Goal: Information Seeking & Learning: Learn about a topic

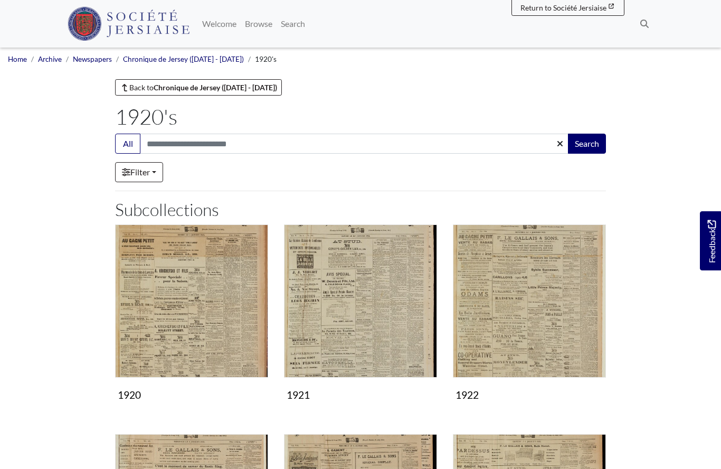
click at [511, 323] on img "Subcollection" at bounding box center [529, 300] width 153 height 153
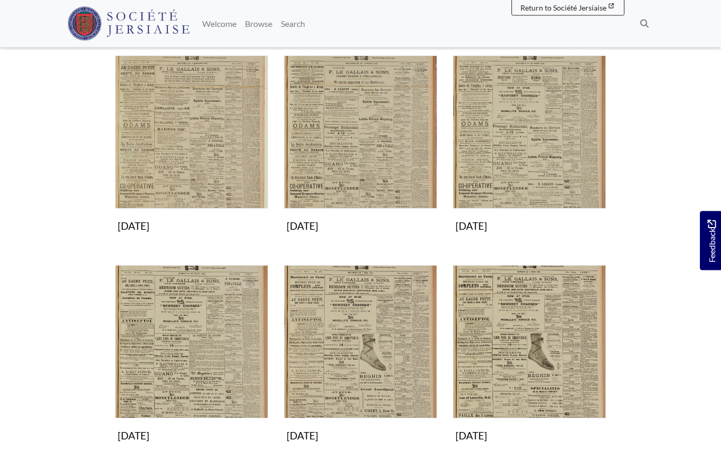
scroll to position [169, 0]
click at [353, 358] on img "Subcollection" at bounding box center [360, 341] width 153 height 153
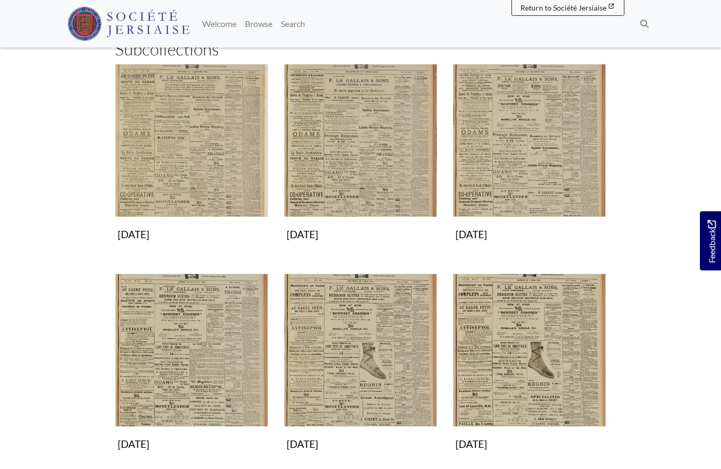
scroll to position [158, 0]
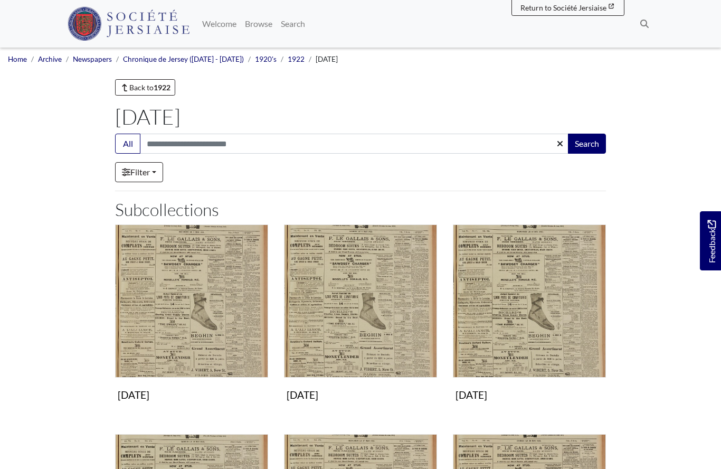
click at [167, 320] on img "Subcollection" at bounding box center [191, 300] width 153 height 153
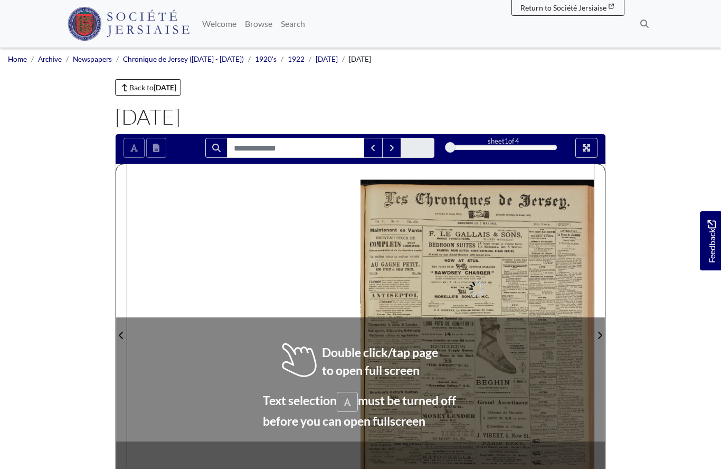
click at [223, 380] on div at bounding box center [360, 329] width 467 height 330
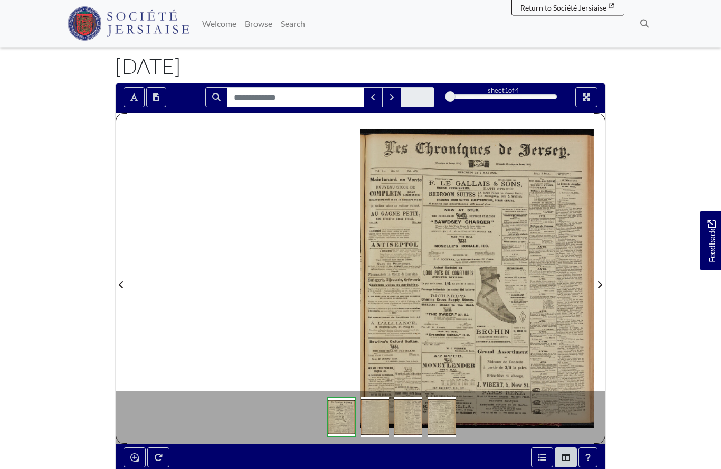
scroll to position [51, 0]
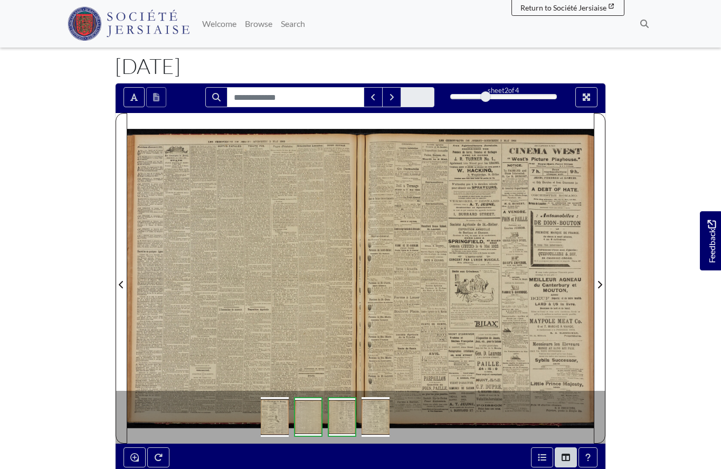
scroll to position [97, 0]
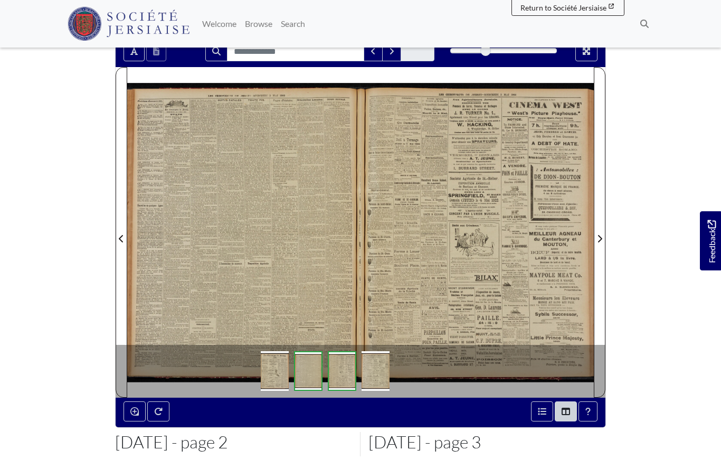
click at [225, 269] on div at bounding box center [243, 232] width 233 height 330
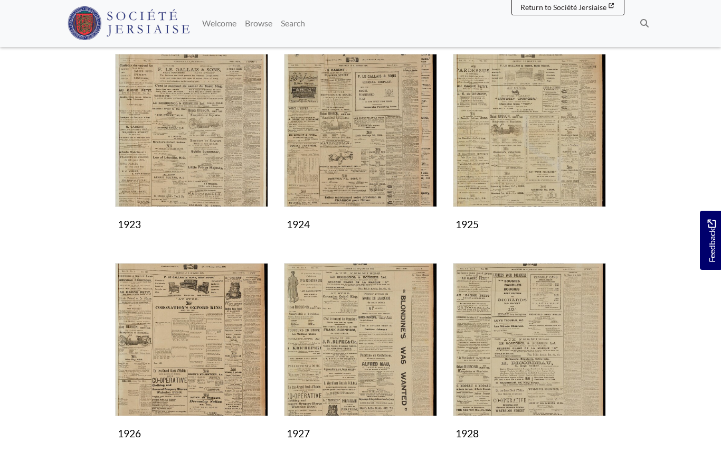
scroll to position [380, 0]
click at [519, 150] on img "Subcollection" at bounding box center [529, 130] width 153 height 153
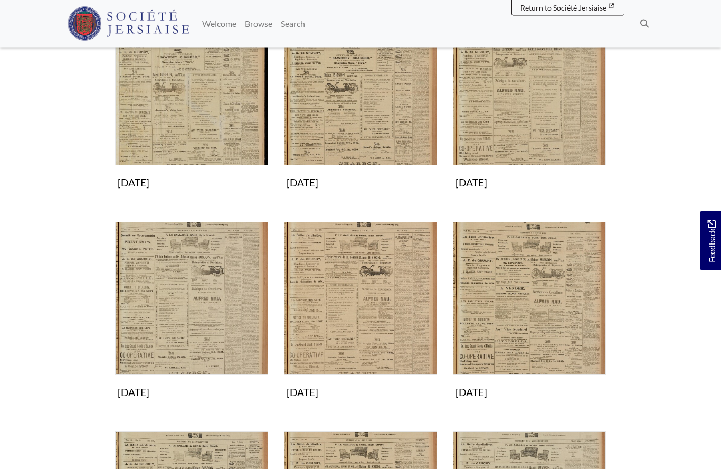
scroll to position [213, 0]
click at [196, 312] on img "Subcollection" at bounding box center [191, 297] width 153 height 153
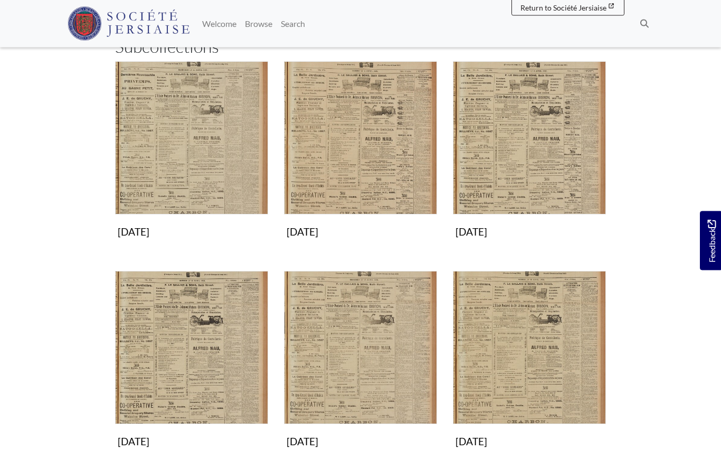
scroll to position [163, 0]
click at [380, 370] on img "Subcollection" at bounding box center [360, 347] width 153 height 153
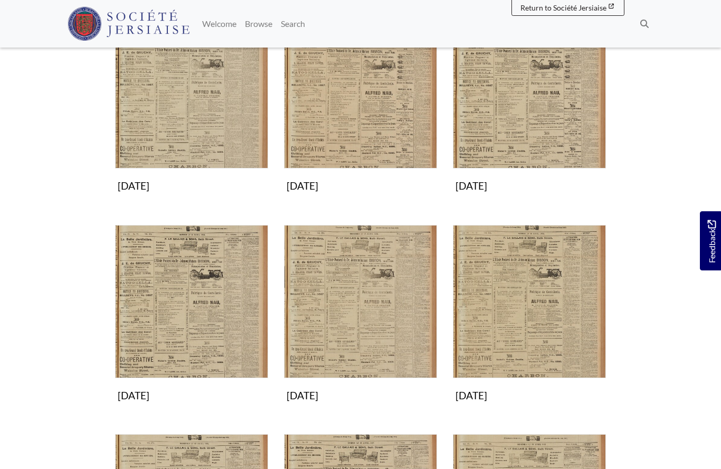
click at [532, 317] on img "Subcollection" at bounding box center [529, 301] width 153 height 153
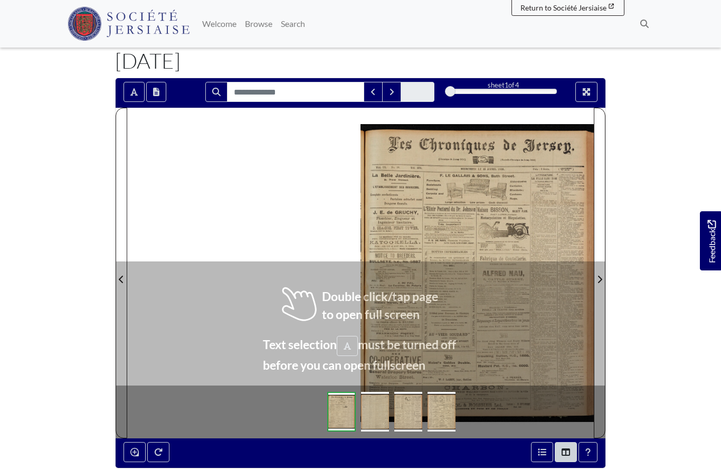
scroll to position [75, 0]
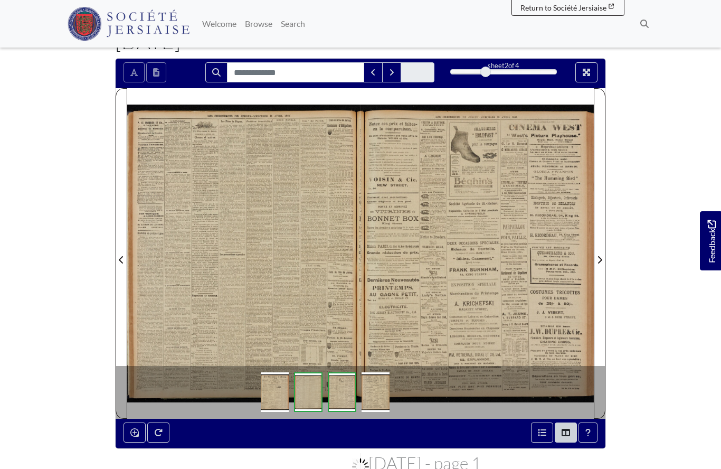
scroll to position [121, 0]
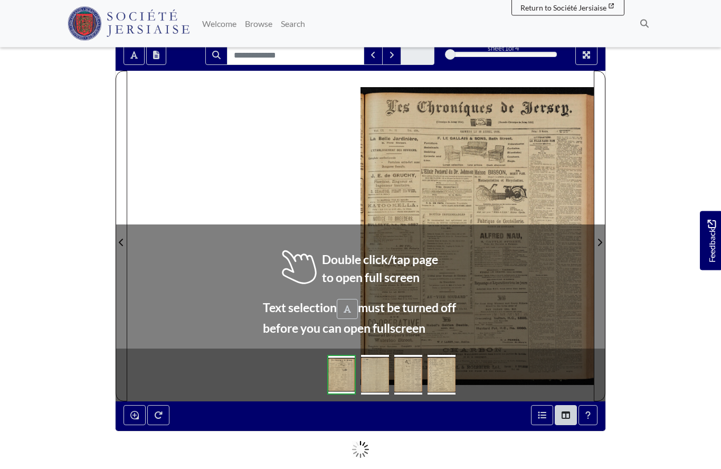
scroll to position [92, 0]
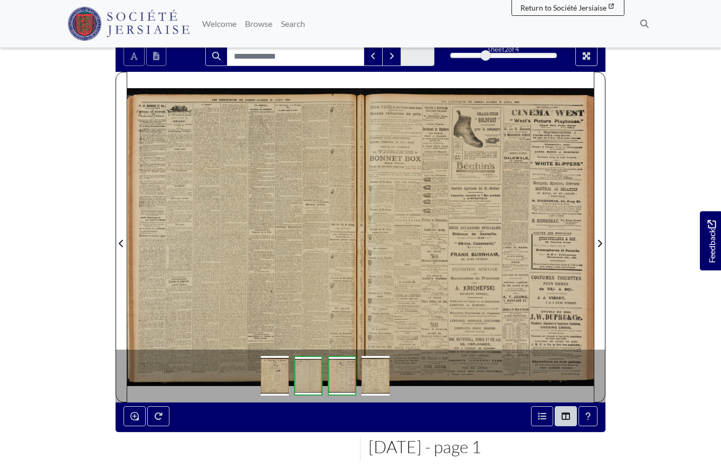
scroll to position [138, 0]
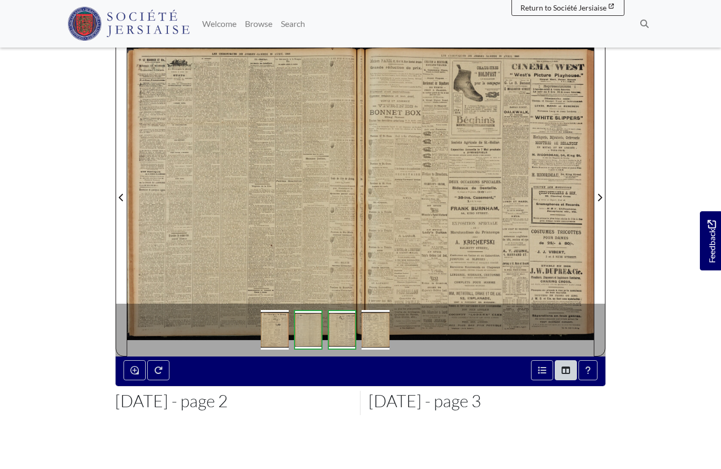
click at [260, 222] on div at bounding box center [243, 191] width 233 height 330
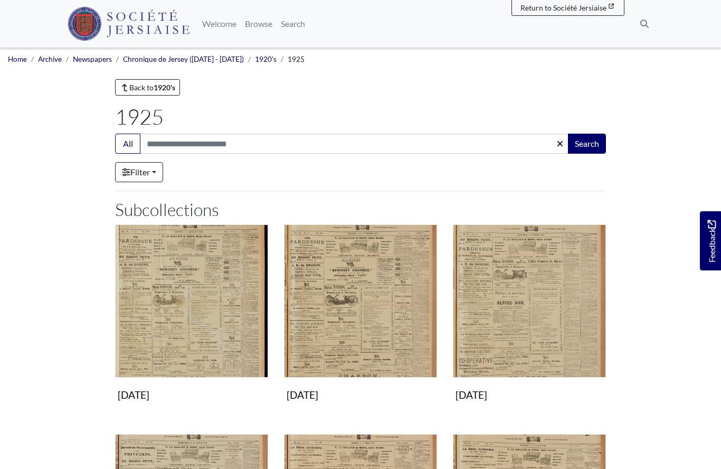
scroll to position [259, 0]
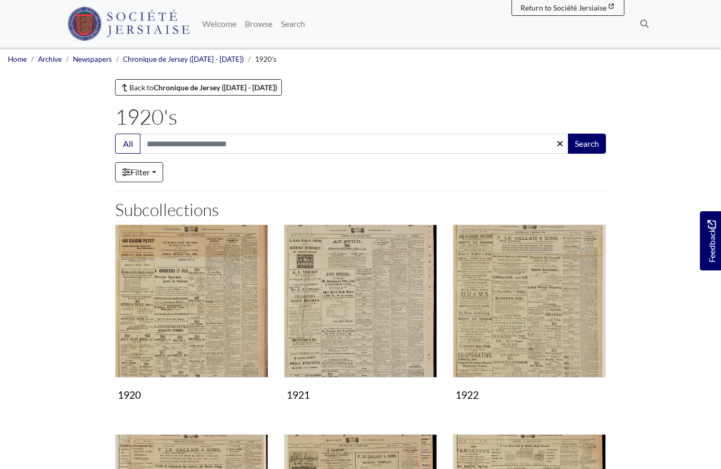
scroll to position [380, 0]
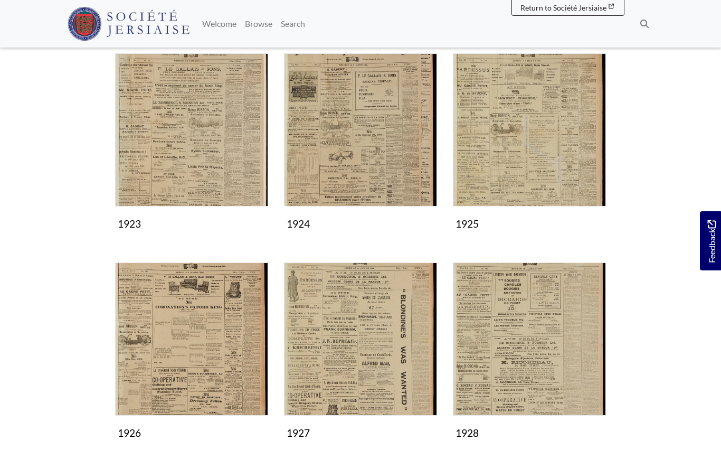
click at [173, 352] on img "Subcollection" at bounding box center [191, 338] width 153 height 153
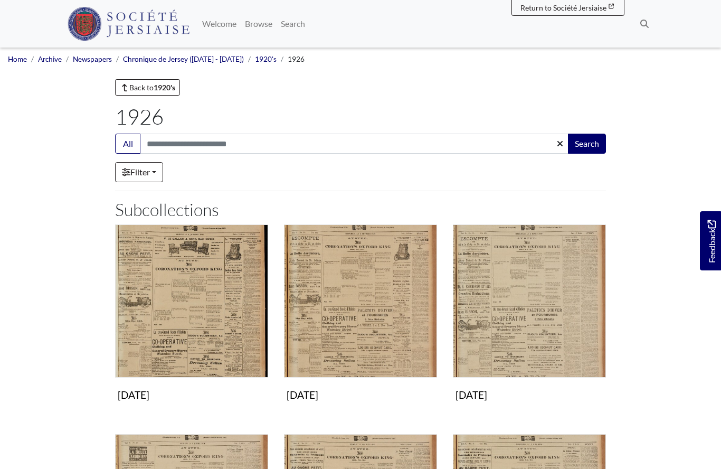
click at [362, 300] on img "Subcollection" at bounding box center [360, 300] width 153 height 153
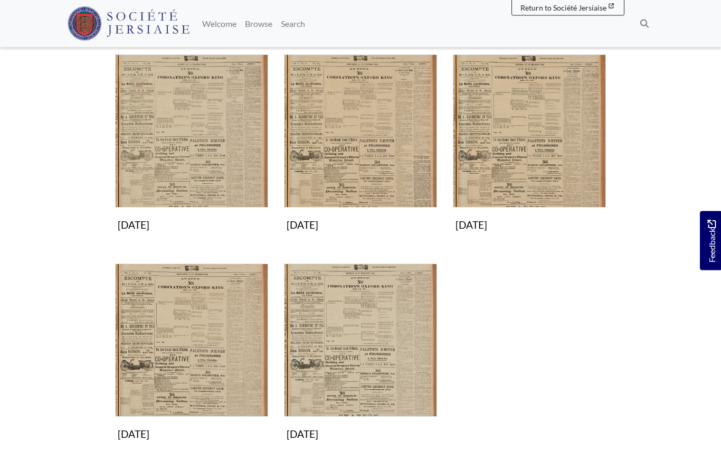
scroll to position [377, 0]
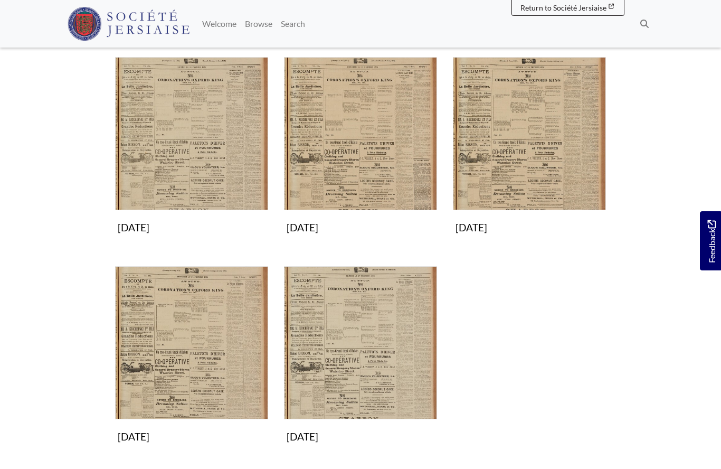
click at [191, 369] on img "Subcollection" at bounding box center [191, 342] width 153 height 153
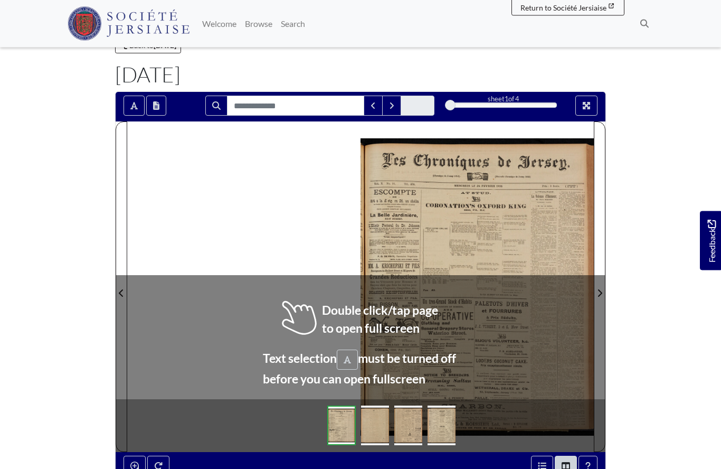
scroll to position [47, 0]
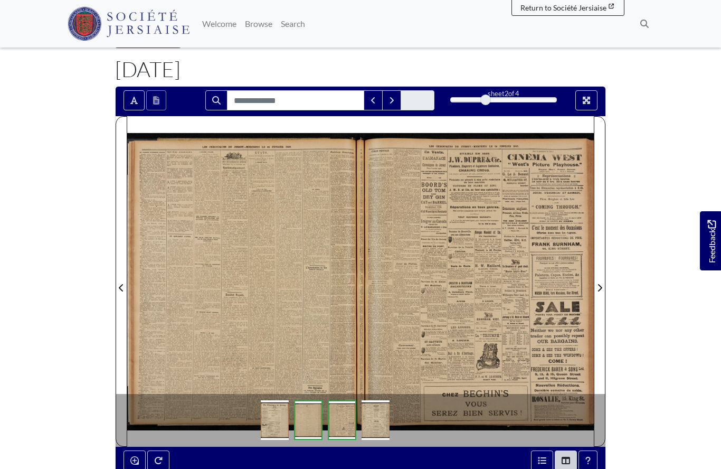
scroll to position [93, 0]
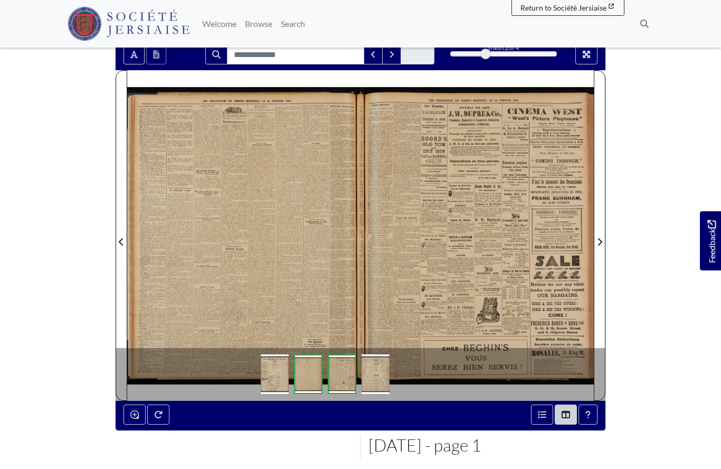
click at [261, 280] on div at bounding box center [243, 235] width 233 height 330
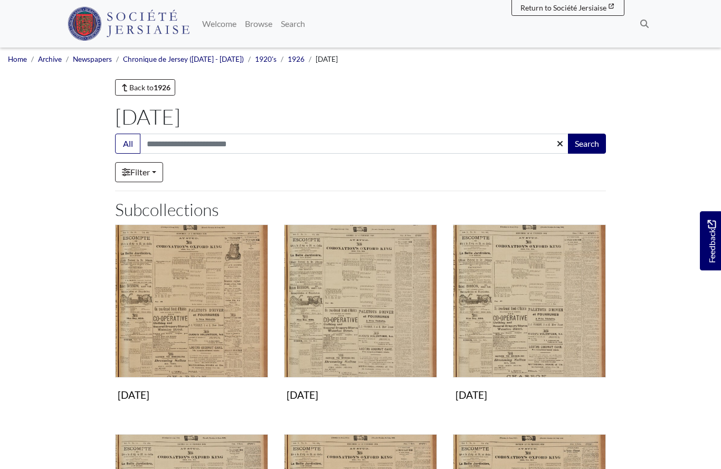
click at [179, 320] on img "Subcollection" at bounding box center [191, 300] width 153 height 153
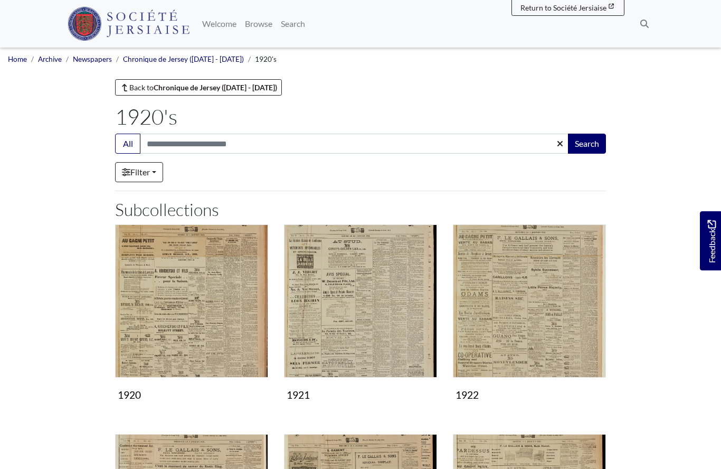
click at [155, 305] on img "Subcollection" at bounding box center [191, 300] width 153 height 153
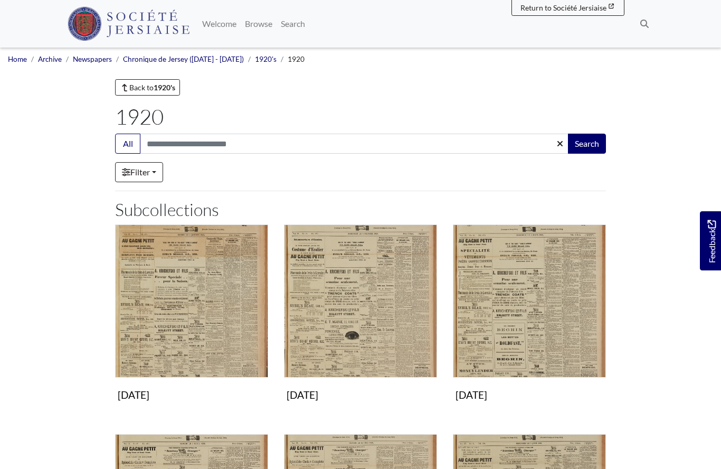
click at [170, 303] on img "Subcollection" at bounding box center [191, 300] width 153 height 153
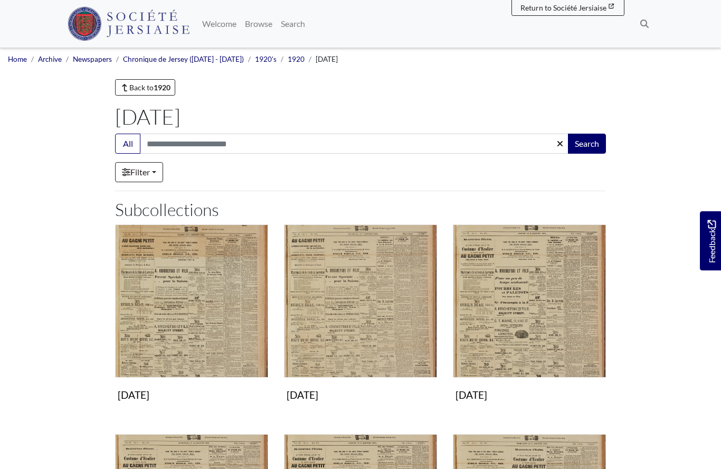
click at [167, 307] on img "Subcollection" at bounding box center [191, 300] width 153 height 153
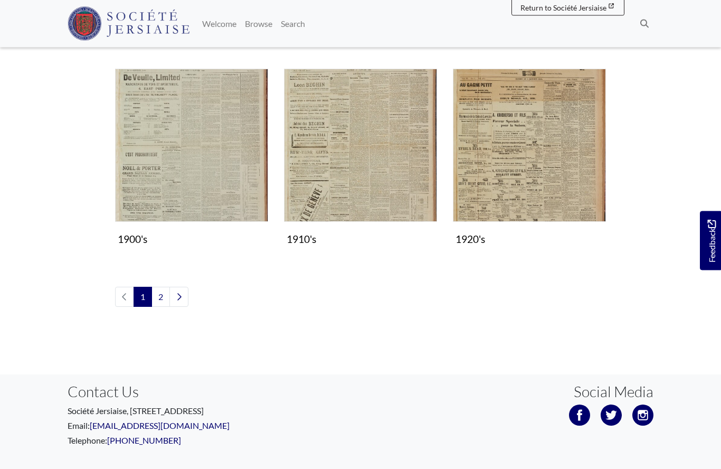
scroll to position [905, 0]
click at [160, 294] on link "2" at bounding box center [160, 297] width 18 height 20
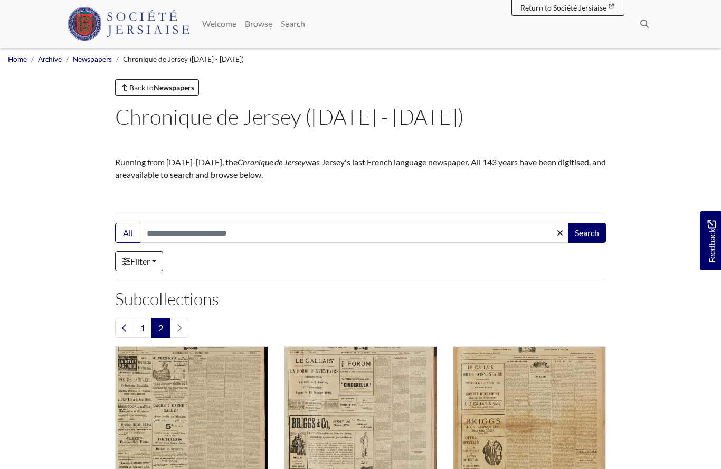
click at [123, 326] on icon "Previous page" at bounding box center [124, 327] width 4 height 7
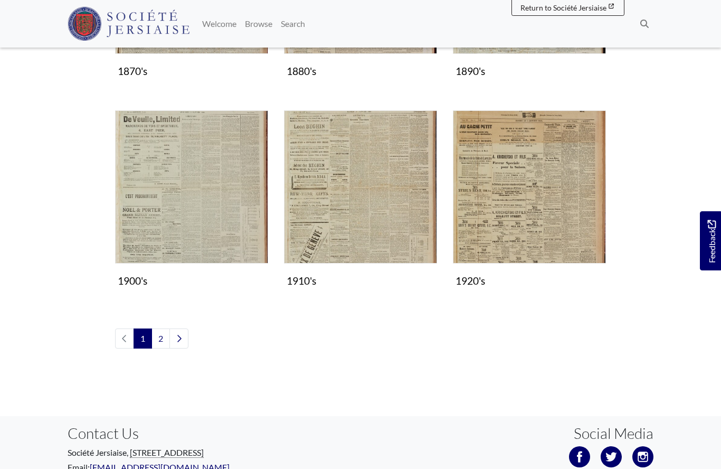
scroll to position [849, 0]
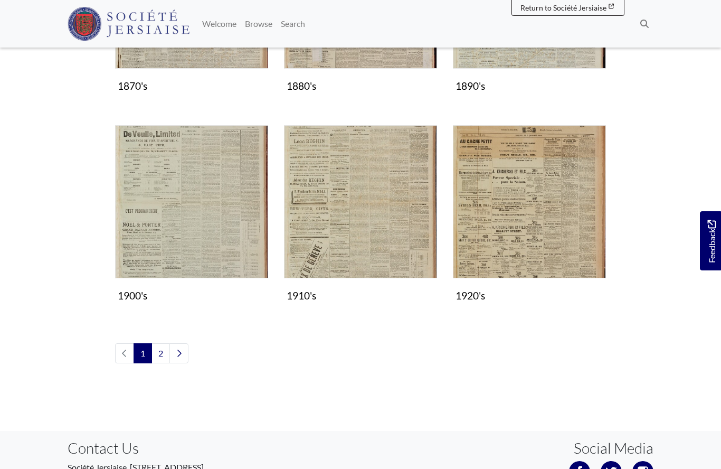
click at [367, 237] on img "Subcollection" at bounding box center [360, 201] width 153 height 153
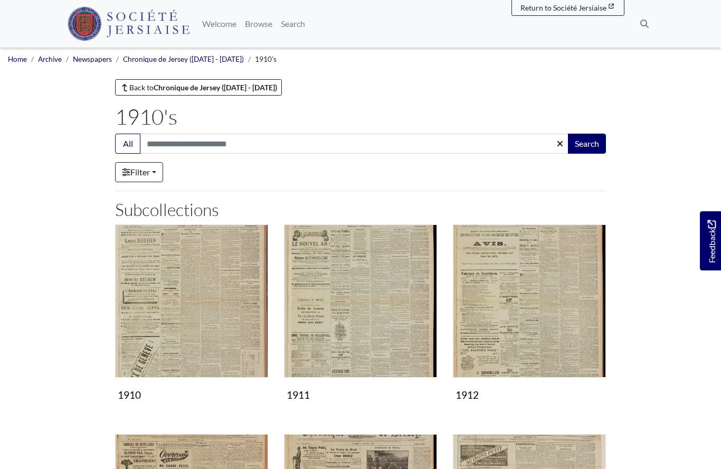
click at [189, 306] on img "Subcollection" at bounding box center [191, 300] width 153 height 153
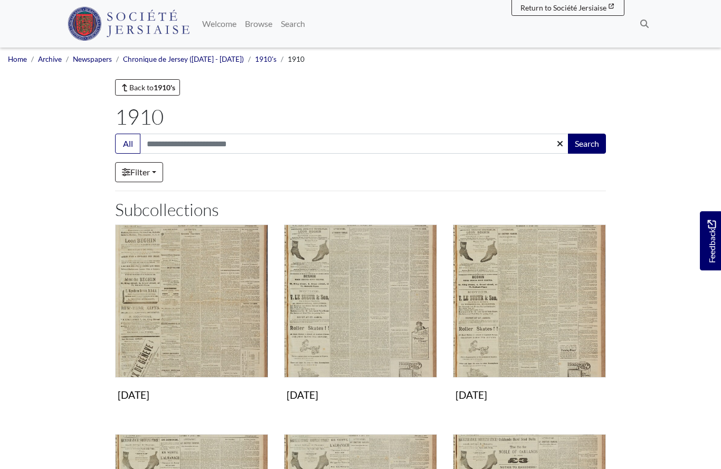
click at [186, 301] on img "Subcollection" at bounding box center [191, 300] width 153 height 153
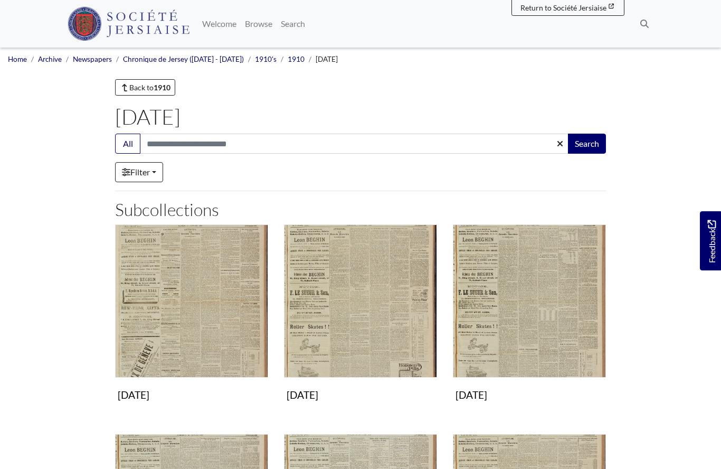
click at [186, 308] on img "Subcollection" at bounding box center [191, 300] width 153 height 153
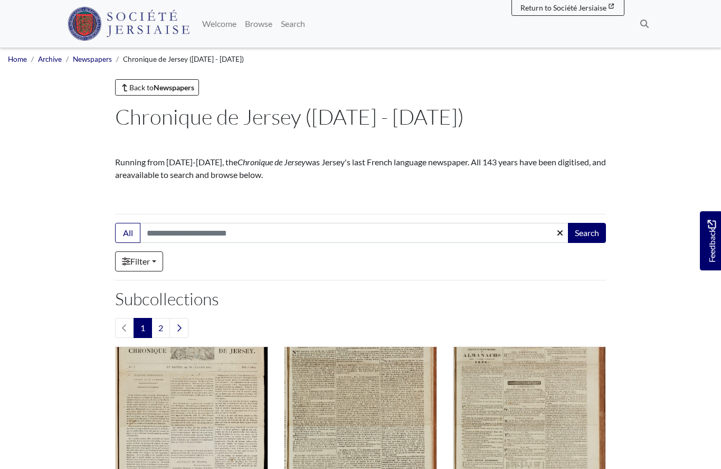
scroll to position [895, 0]
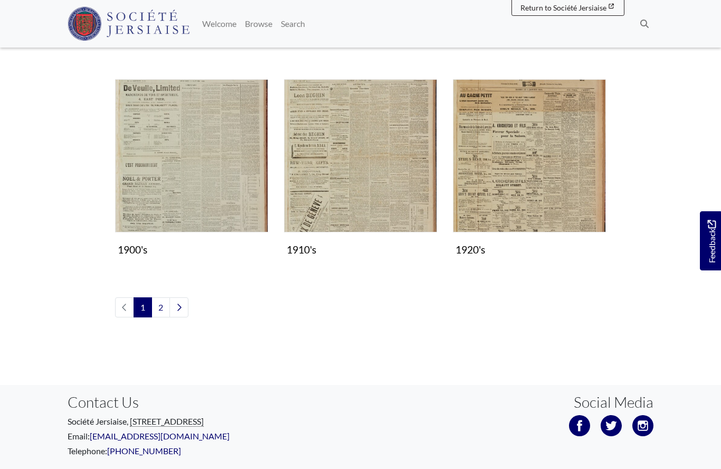
click at [206, 178] on img "Subcollection" at bounding box center [191, 155] width 153 height 153
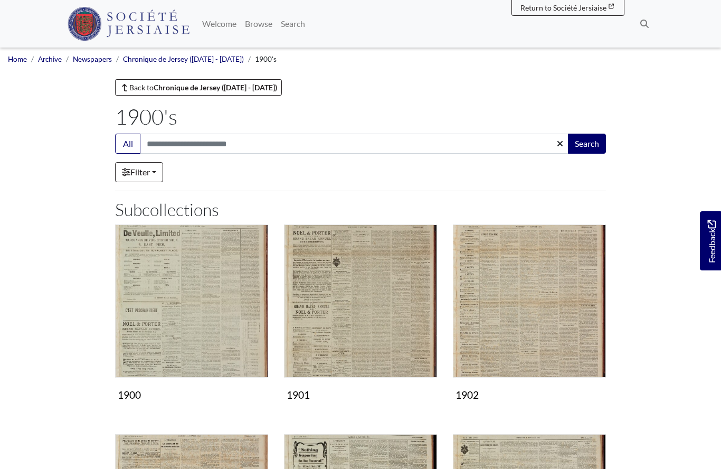
click at [216, 328] on img "Subcollection" at bounding box center [191, 300] width 153 height 153
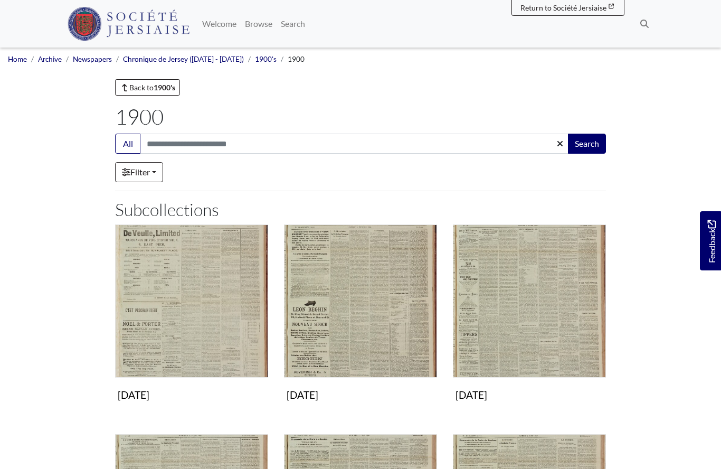
click at [207, 317] on img "Subcollection" at bounding box center [191, 300] width 153 height 153
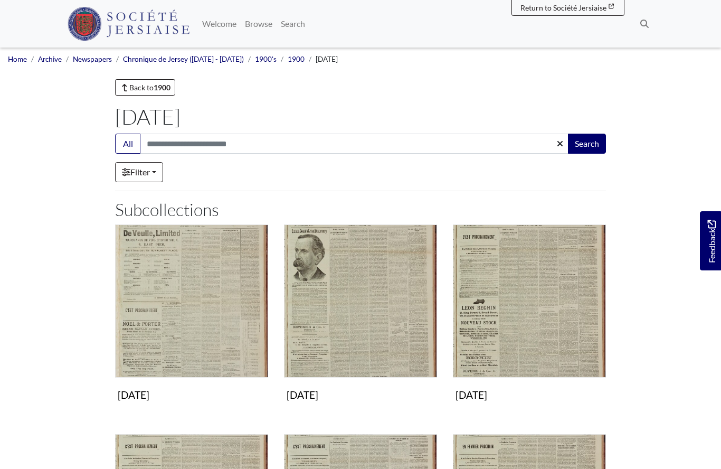
click at [207, 317] on img "Subcollection" at bounding box center [191, 300] width 153 height 153
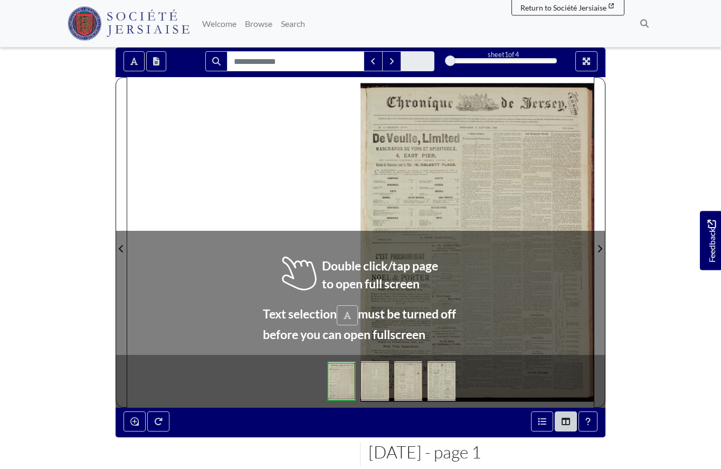
scroll to position [86, 0]
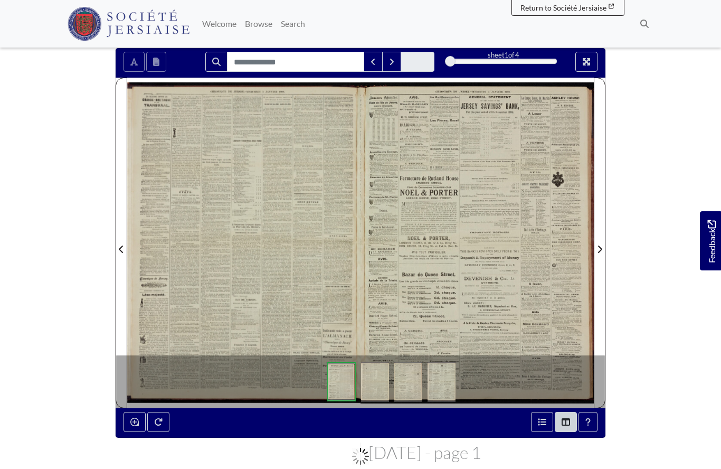
scroll to position [132, 0]
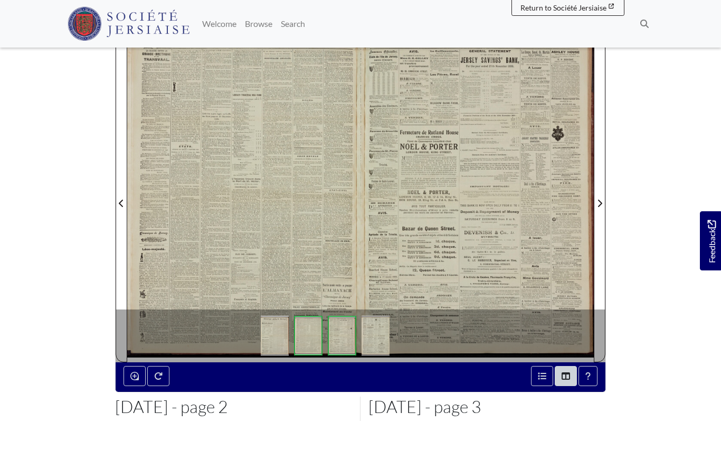
click at [275, 198] on div at bounding box center [243, 197] width 233 height 330
click at [251, 249] on div at bounding box center [243, 197] width 233 height 330
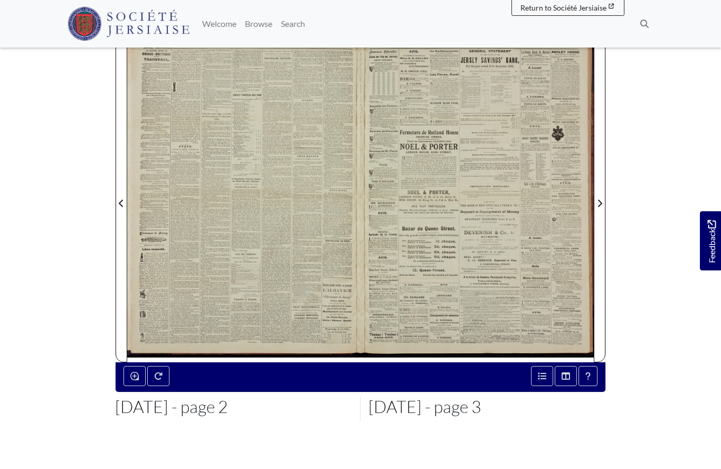
click at [274, 249] on div at bounding box center [243, 197] width 233 height 330
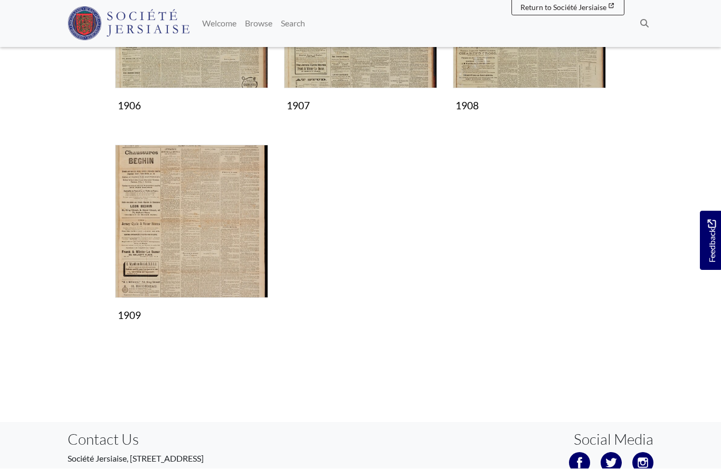
scroll to position [708, 0]
click at [161, 242] on img "Subcollection" at bounding box center [191, 221] width 153 height 153
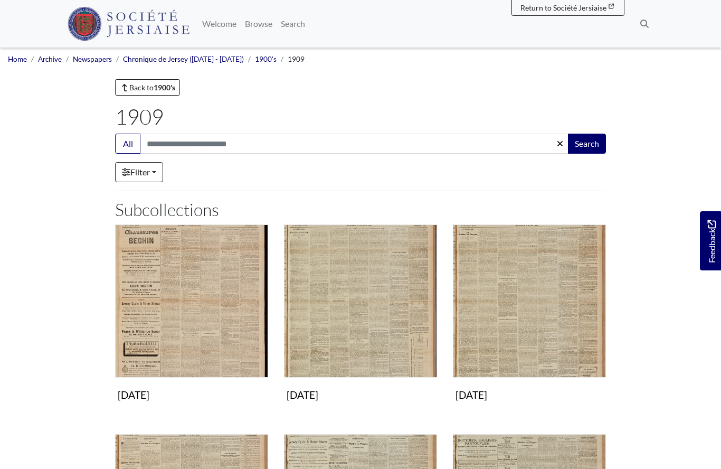
click at [170, 307] on img "Subcollection" at bounding box center [191, 300] width 153 height 153
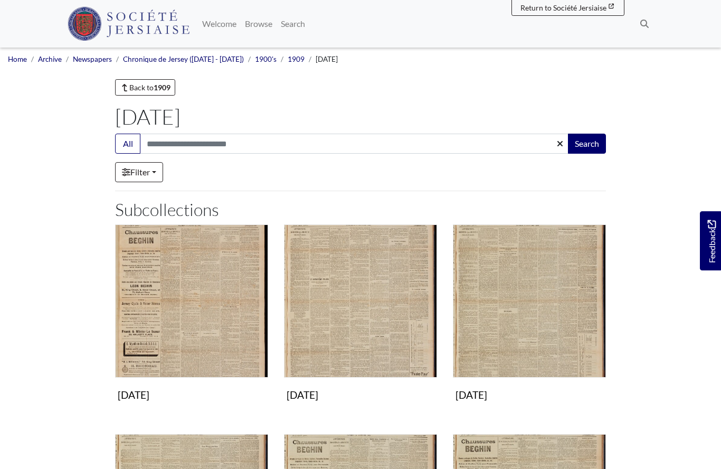
click at [163, 308] on img "Subcollection" at bounding box center [191, 300] width 153 height 153
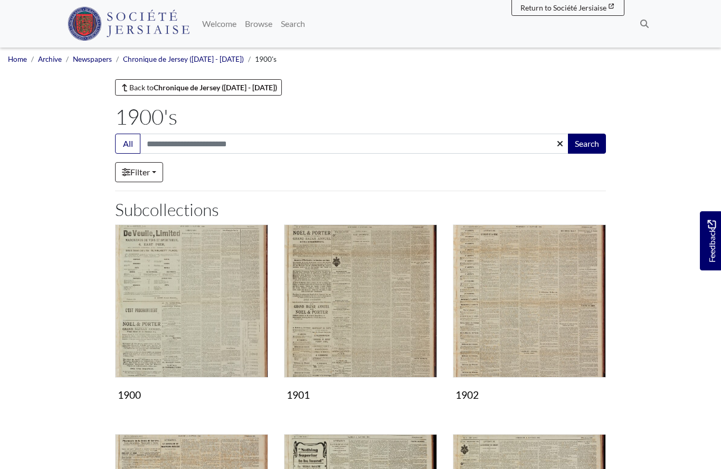
scroll to position [708, 0]
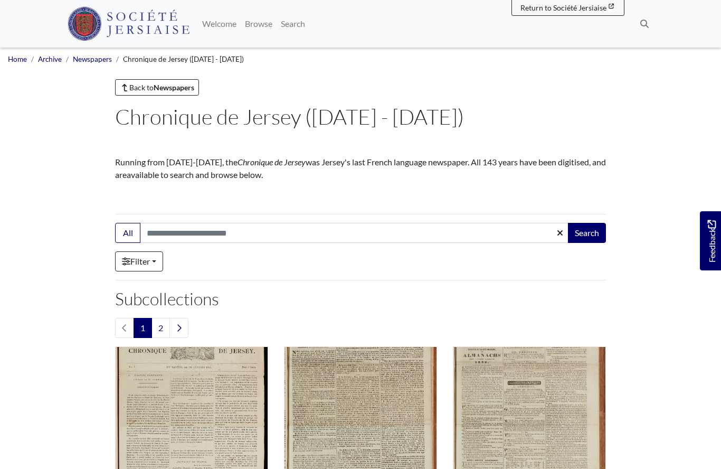
scroll to position [895, 0]
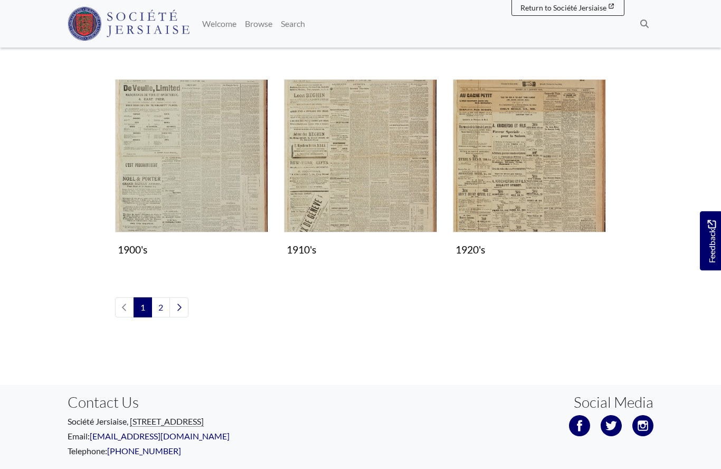
click at [526, 194] on img "Subcollection" at bounding box center [529, 155] width 153 height 153
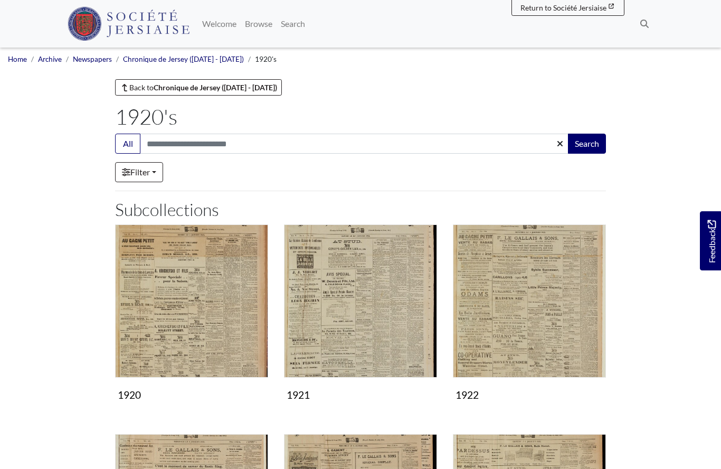
click at [166, 308] on img "Subcollection" at bounding box center [191, 300] width 153 height 153
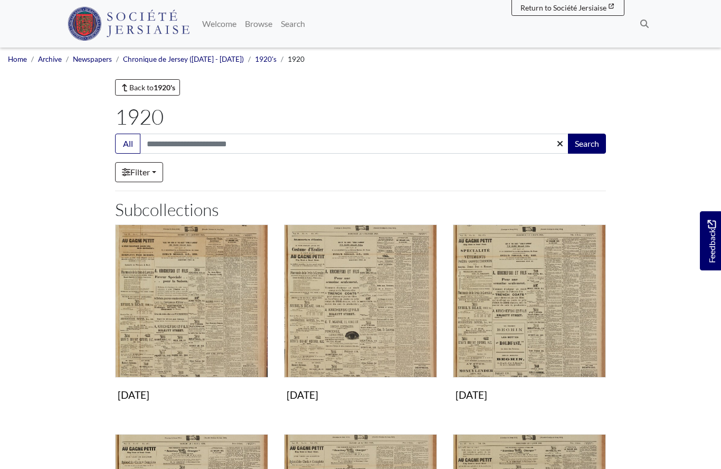
click at [168, 308] on img "Subcollection" at bounding box center [191, 300] width 153 height 153
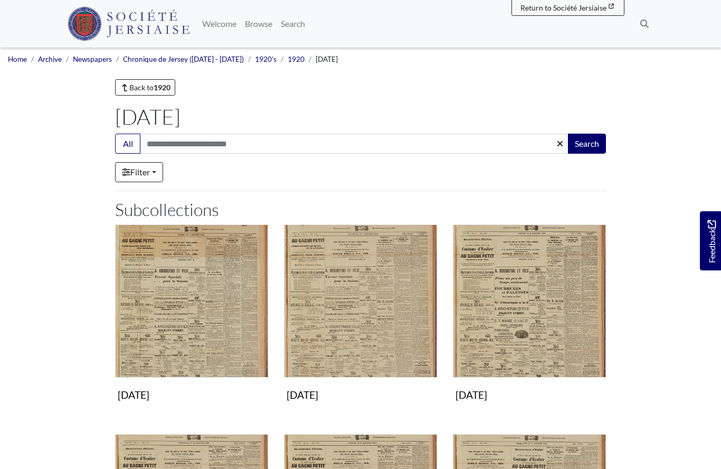
click at [186, 308] on img "Subcollection" at bounding box center [191, 300] width 153 height 153
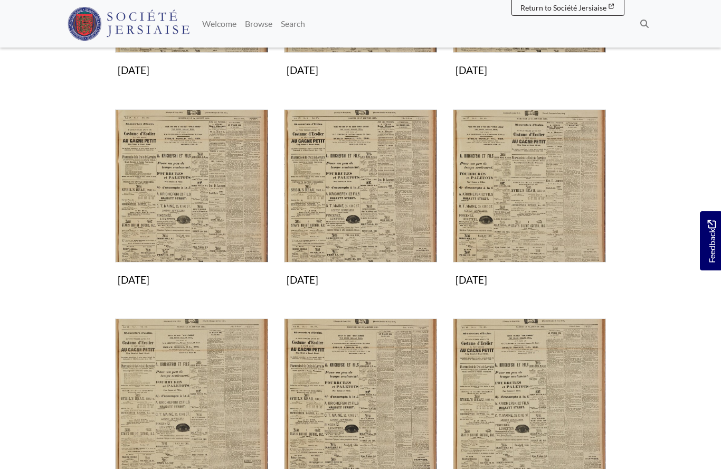
scroll to position [319, 0]
